Goal: Information Seeking & Learning: Learn about a topic

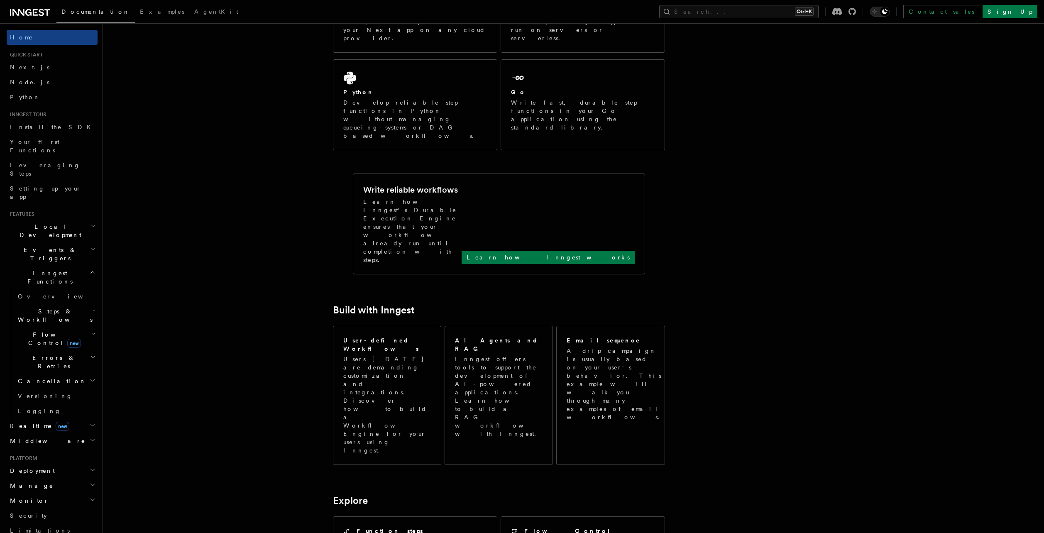
scroll to position [249, 0]
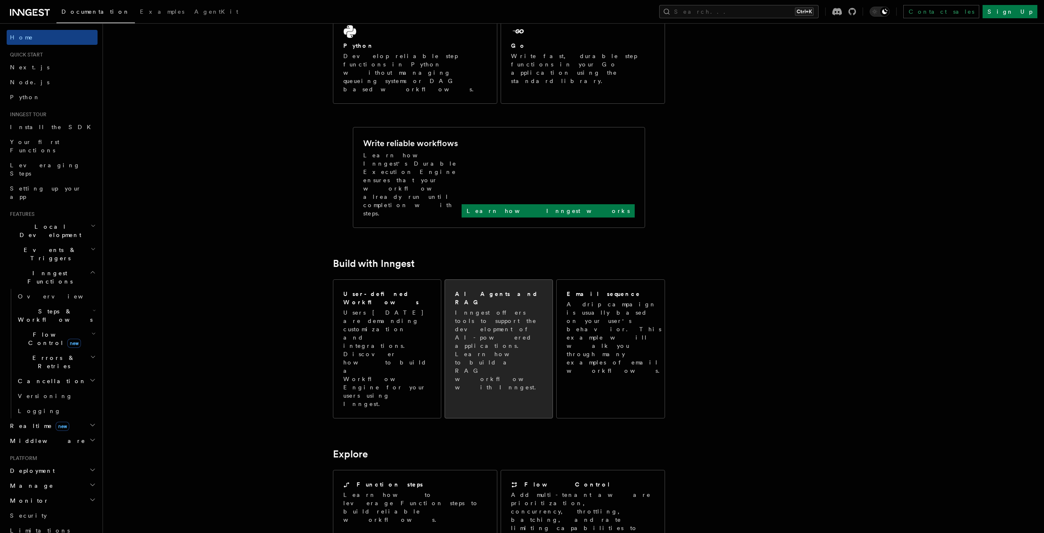
click at [482, 280] on div "AI Agents and RAG Inngest offers tools to support the development of AI-powered…" at bounding box center [499, 341] width 108 height 122
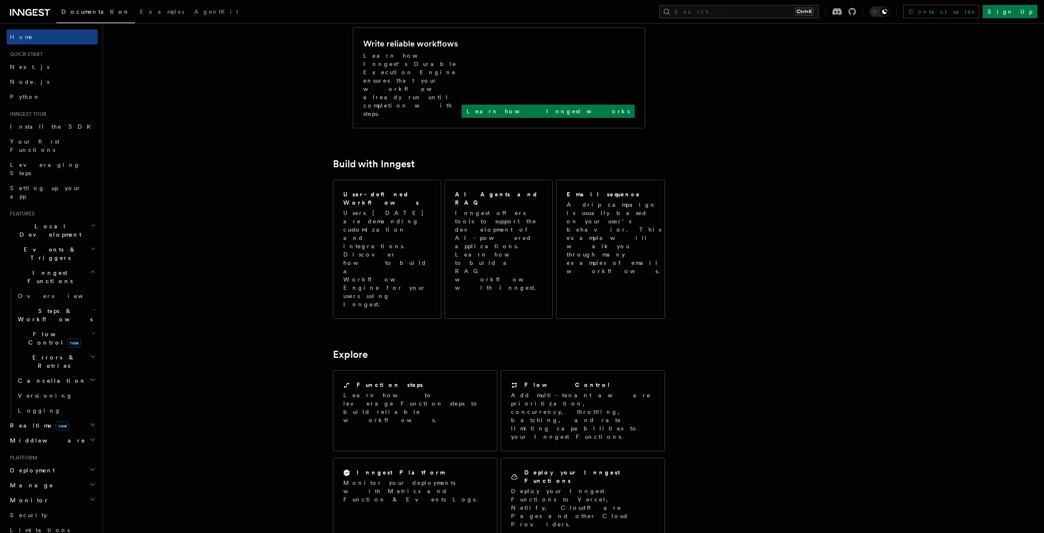
scroll to position [0, 0]
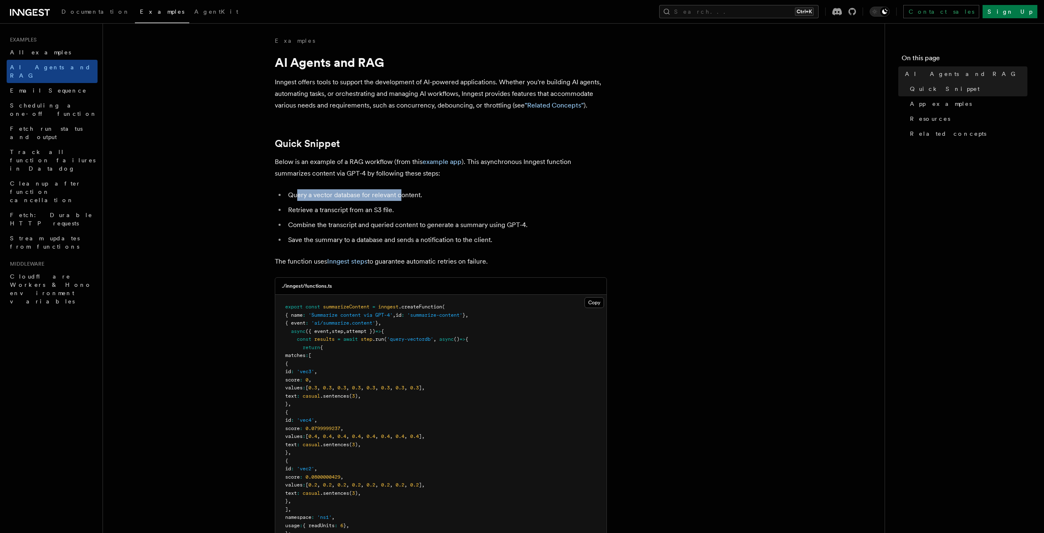
drag, startPoint x: 301, startPoint y: 192, endPoint x: 428, endPoint y: 199, distance: 127.2
click at [403, 198] on li "Query a vector database for relevant content." at bounding box center [446, 195] width 321 height 12
click at [437, 199] on li "Query a vector database for relevant content." at bounding box center [446, 195] width 321 height 12
drag, startPoint x: 282, startPoint y: 206, endPoint x: 404, endPoint y: 206, distance: 121.6
click at [394, 208] on ul "Query a vector database for relevant content. Retrieve a transcript from an S3 …" at bounding box center [441, 217] width 332 height 56
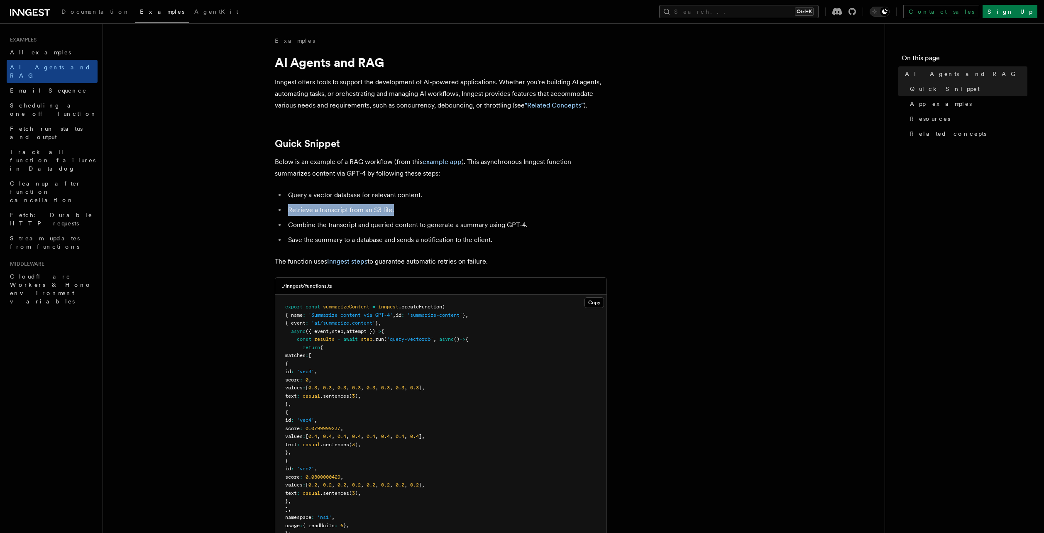
click at [405, 206] on li "Retrieve a transcript from an S3 file." at bounding box center [446, 210] width 321 height 12
drag, startPoint x: 396, startPoint y: 210, endPoint x: 288, endPoint y: 208, distance: 108.8
click at [288, 208] on li "Retrieve a transcript from an S3 file." at bounding box center [446, 210] width 321 height 12
click at [292, 221] on li "Combine the transcript and queried content to generate a summary using GPT-4." at bounding box center [446, 225] width 321 height 12
click at [291, 221] on li "Combine the transcript and queried content to generate a summary using GPT-4." at bounding box center [446, 225] width 321 height 12
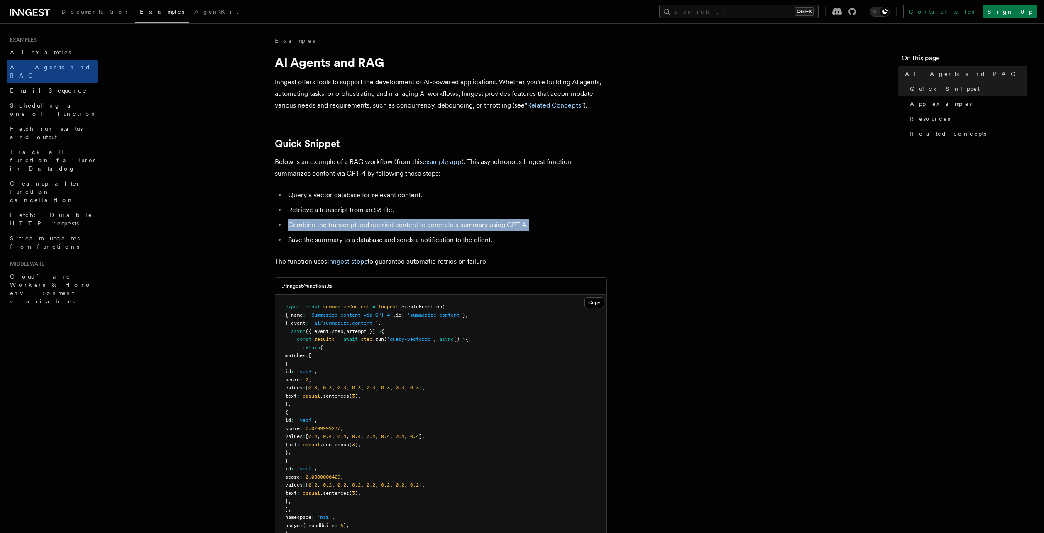
click at [291, 221] on li "Combine the transcript and queried content to generate a summary using GPT-4." at bounding box center [446, 225] width 321 height 12
click at [379, 231] on ul "Query a vector database for relevant content. Retrieve a transcript from an S3 …" at bounding box center [441, 217] width 332 height 56
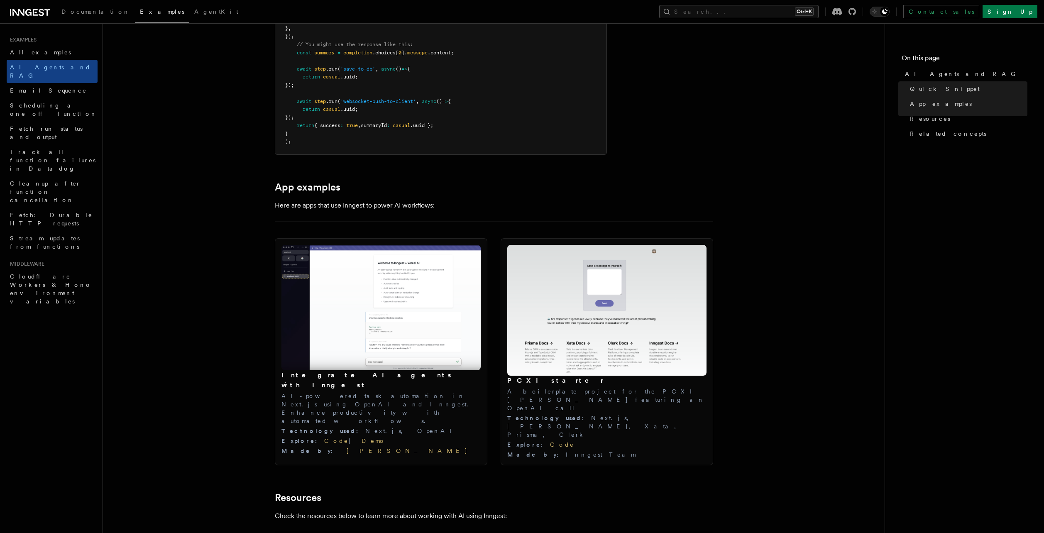
scroll to position [797, 0]
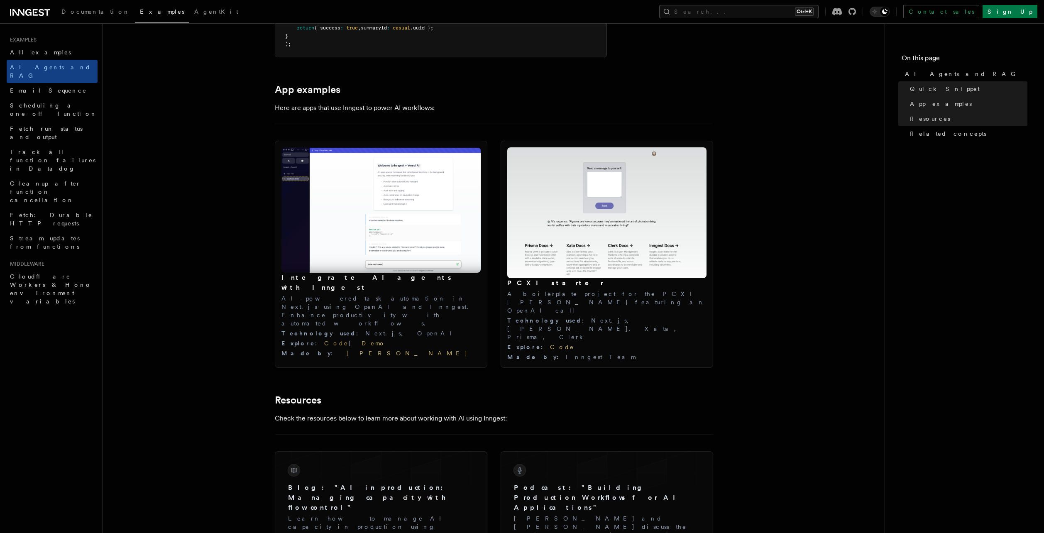
click at [349, 279] on h3 "Integrate AI agents with Inngest" at bounding box center [380, 283] width 199 height 20
click at [350, 207] on img at bounding box center [380, 209] width 199 height 125
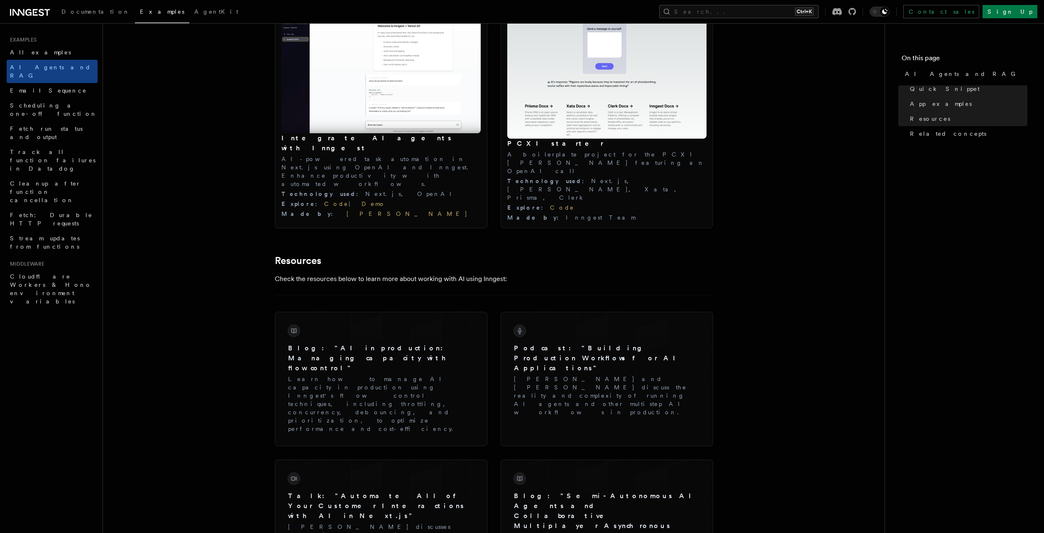
scroll to position [946, 0]
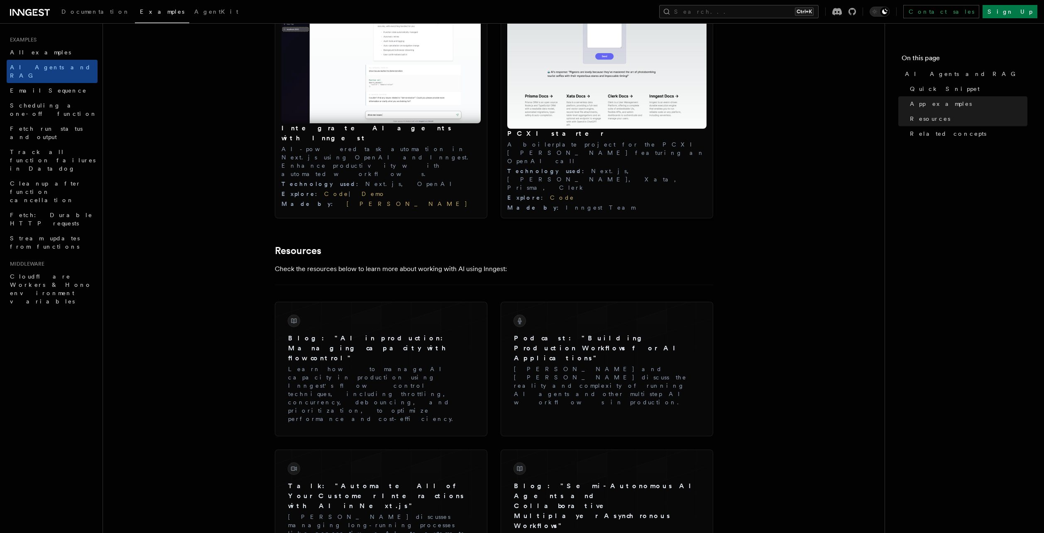
click at [530, 134] on h3 "PCXI starter" at bounding box center [606, 134] width 199 height 10
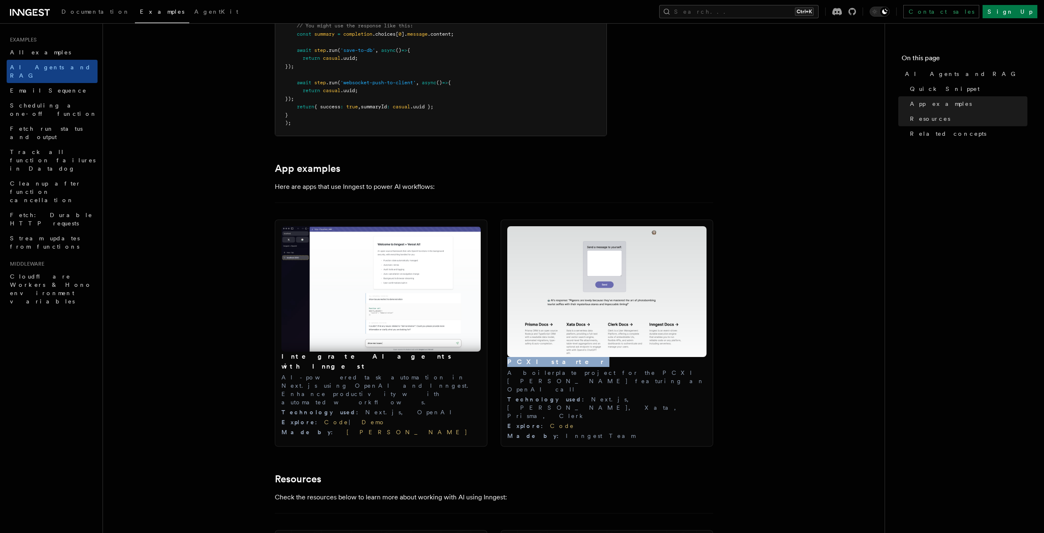
scroll to position [697, 0]
